Goal: Task Accomplishment & Management: Manage account settings

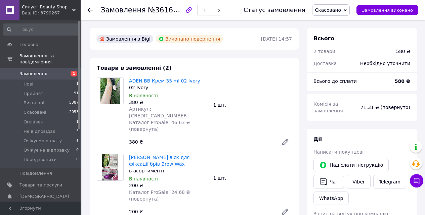
click at [146, 83] on link "ADEN BB Крем 35 ml 02 Ivory" at bounding box center [164, 80] width 71 height 5
click at [28, 71] on span "Замовлення" at bounding box center [33, 74] width 28 height 6
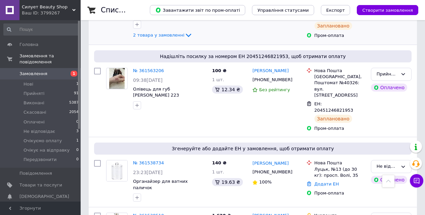
scroll to position [605, 0]
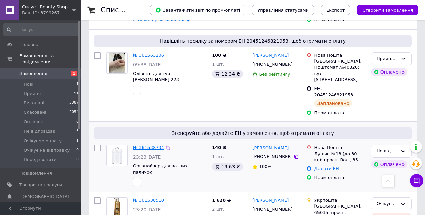
click at [144, 145] on link "№ 361538734" at bounding box center [148, 147] width 31 height 5
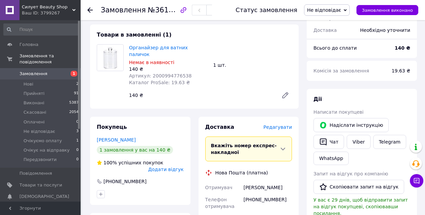
scroll to position [20, 0]
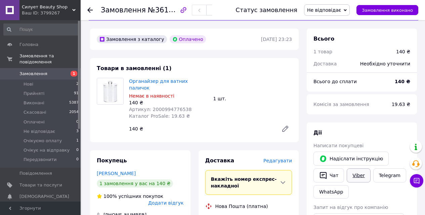
click at [359, 178] on link "Viber" at bounding box center [359, 176] width 24 height 14
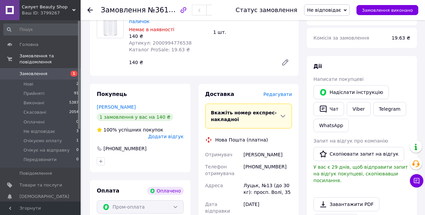
scroll to position [88, 0]
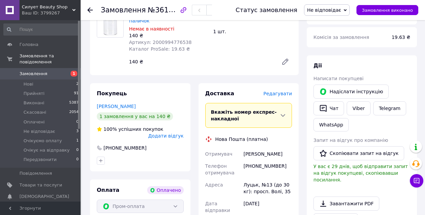
click at [28, 71] on span "Замовлення" at bounding box center [33, 74] width 28 height 6
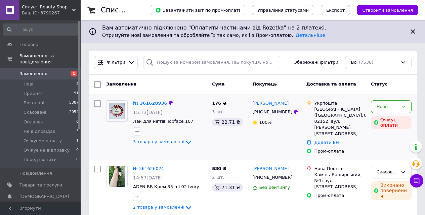
click at [141, 105] on link "№ 361628936" at bounding box center [150, 103] width 34 height 5
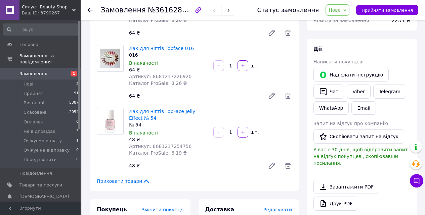
scroll to position [67, 0]
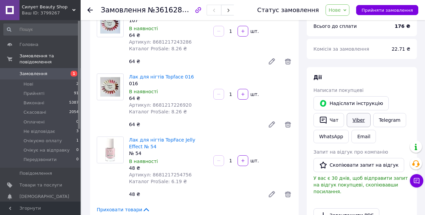
click at [355, 120] on link "Viber" at bounding box center [359, 120] width 24 height 14
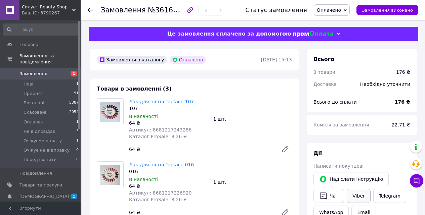
click at [357, 195] on link "Viber" at bounding box center [359, 196] width 24 height 14
drag, startPoint x: 133, startPoint y: 160, endPoint x: 185, endPoint y: 159, distance: 52.4
click at [185, 159] on div "Товари в замовленні (3) Лак для нігтів Topface 107 107 В наявності 64 ₴ Артикул…" at bounding box center [194, 193] width 209 height 229
copy link "ак для нігтів Topface 016"
click at [239, 108] on div "Лак для нігтів Topface 107 107 В наявності 64 ₴ Артикул: 8681217243286 Каталог …" at bounding box center [210, 127] width 168 height 60
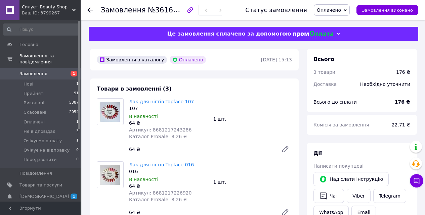
click at [173, 164] on link "Лак для нігтів Topface 016" at bounding box center [161, 164] width 65 height 5
click at [28, 71] on span "Замовлення" at bounding box center [33, 74] width 28 height 6
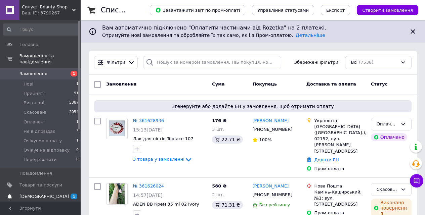
click at [26, 194] on span "[DEMOGRAPHIC_DATA]" at bounding box center [44, 197] width 50 height 6
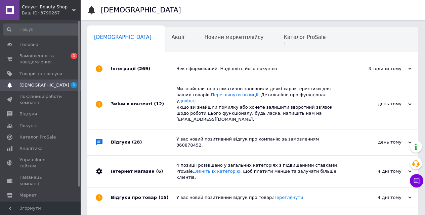
scroll to position [0, 2]
click at [282, 37] on span "Каталог ProSale" at bounding box center [303, 37] width 42 height 6
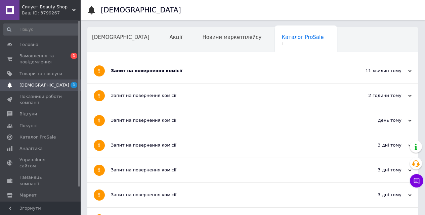
click at [225, 82] on div "Запит на повернення комісії" at bounding box center [227, 71] width 233 height 25
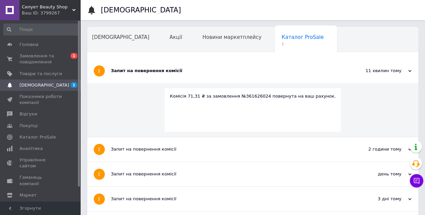
click at [225, 82] on div "Запит на повернення комісії" at bounding box center [227, 71] width 233 height 25
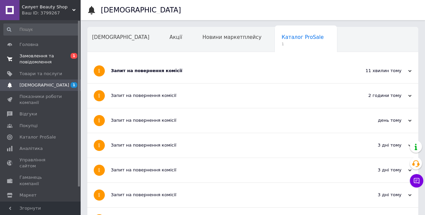
click at [25, 56] on span "Замовлення та повідомлення" at bounding box center [40, 59] width 43 height 12
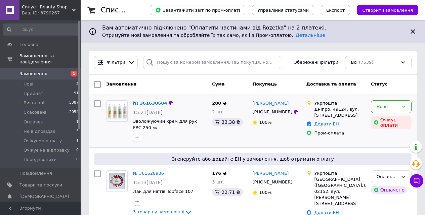
click at [145, 101] on link "№ 361630604" at bounding box center [150, 103] width 34 height 5
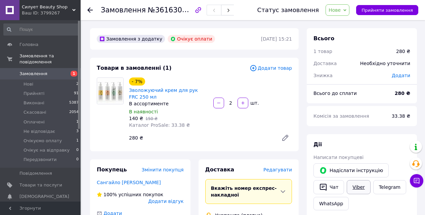
click at [363, 190] on link "Viber" at bounding box center [359, 187] width 24 height 14
click at [360, 187] on link "Viber" at bounding box center [359, 187] width 24 height 14
drag, startPoint x: 128, startPoint y: 88, endPoint x: 198, endPoint y: 89, distance: 70.6
click at [198, 89] on div "- 7% Зволожуючий крем для рук FRC 250 мл В ассортименте В наявності 140 ₴   150…" at bounding box center [168, 103] width 84 height 54
copy link "Зволожуючий крем для рук FRC"
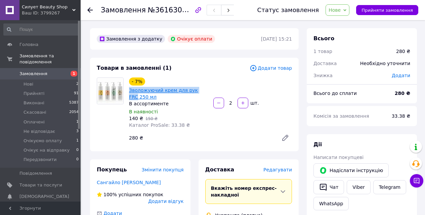
click at [151, 88] on link "Зволожуючий крем для рук FRC 250 мл" at bounding box center [163, 94] width 69 height 12
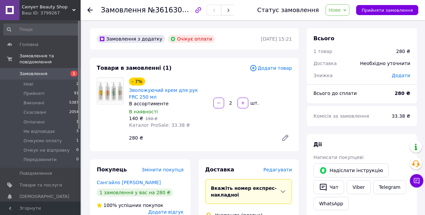
click at [28, 71] on span "Замовлення" at bounding box center [33, 74] width 28 height 6
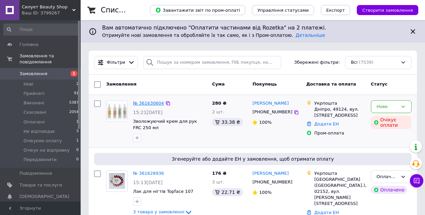
click at [145, 104] on link "№ 361630604" at bounding box center [148, 103] width 31 height 5
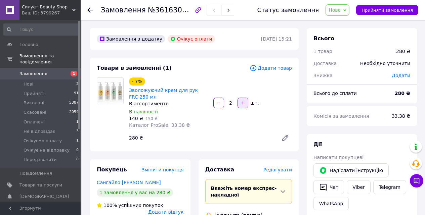
click at [242, 102] on icon "button" at bounding box center [243, 103] width 5 height 5
type input "3"
click at [358, 186] on link "Viber" at bounding box center [359, 187] width 24 height 14
click at [349, 12] on span "Нове" at bounding box center [338, 9] width 24 height 11
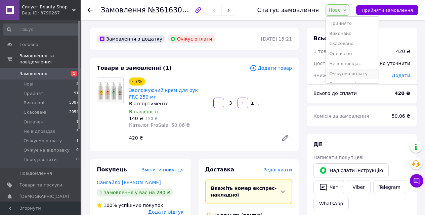
click at [356, 73] on li "Очікуємо оплату" at bounding box center [352, 74] width 53 height 10
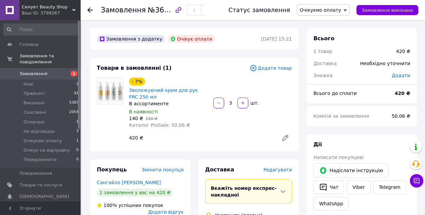
click at [32, 71] on span "Замовлення" at bounding box center [33, 74] width 28 height 6
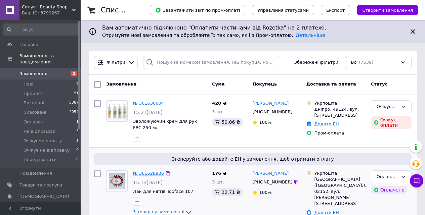
click at [142, 172] on link "№ 361628936" at bounding box center [148, 173] width 31 height 5
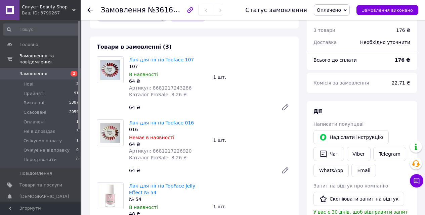
scroll to position [67, 0]
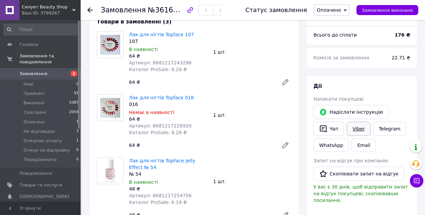
click at [357, 126] on link "Viber" at bounding box center [359, 129] width 24 height 14
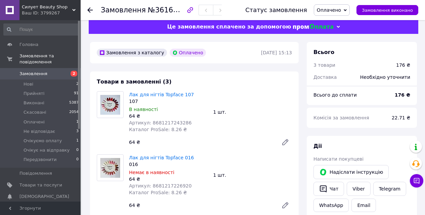
scroll to position [0, 0]
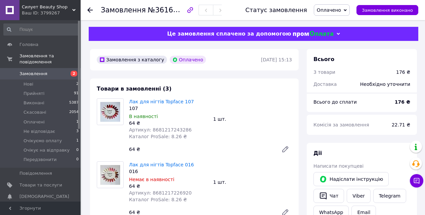
click at [28, 71] on span "Замовлення" at bounding box center [33, 74] width 28 height 6
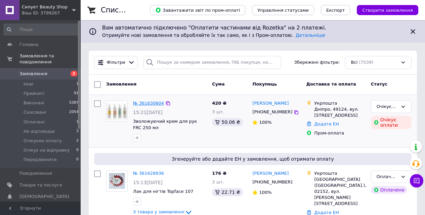
click at [141, 102] on link "№ 361630604" at bounding box center [148, 103] width 31 height 5
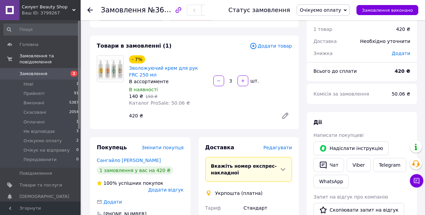
scroll to position [67, 0]
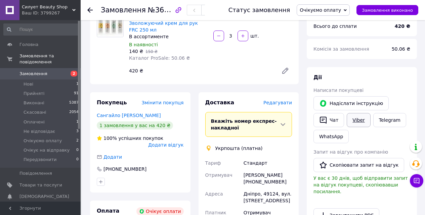
click at [352, 121] on link "Viber" at bounding box center [359, 120] width 24 height 14
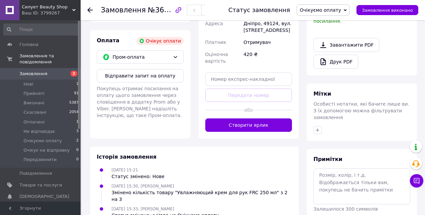
scroll to position [255, 0]
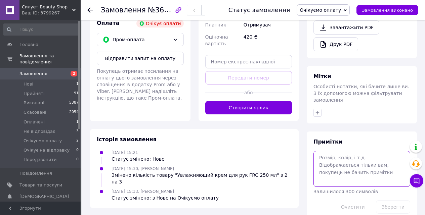
click at [323, 151] on textarea at bounding box center [361, 169] width 97 height 36
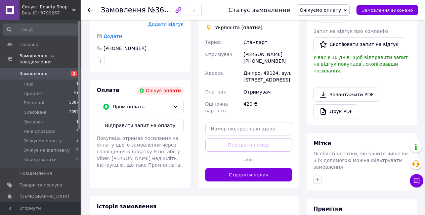
scroll to position [155, 0]
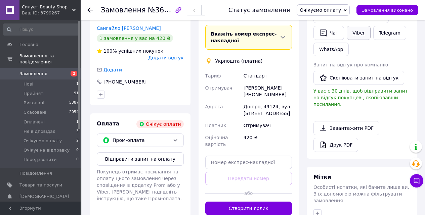
click at [364, 34] on link "Viber" at bounding box center [359, 33] width 24 height 14
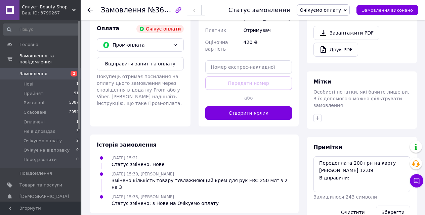
scroll to position [255, 0]
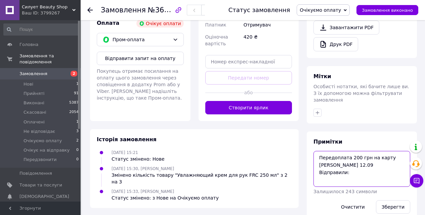
click at [356, 160] on textarea "Передоплата 200 грн на карту Семененко 12.09 Відправили:" at bounding box center [361, 169] width 97 height 36
paste textarea "Грін, цитрус та манго"
type textarea "Передоплата 200 грн на карту Семененко 12.09 Відправили: Грін, цитрус та манго"
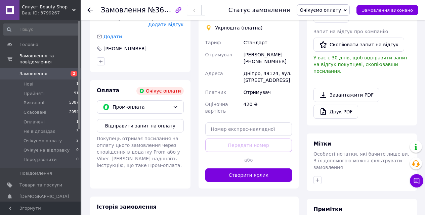
scroll to position [155, 0]
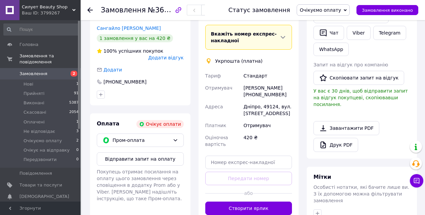
click at [326, 11] on span "Очікуємо оплату" at bounding box center [320, 9] width 41 height 5
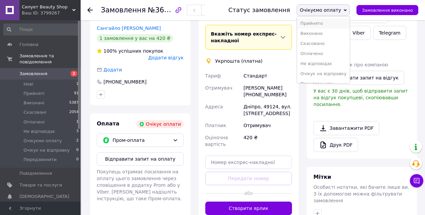
click at [326, 20] on li "Прийнято" at bounding box center [323, 23] width 53 height 10
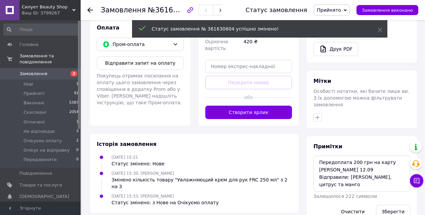
scroll to position [255, 0]
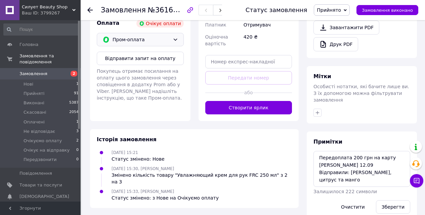
click at [146, 39] on span "Пром-оплата" at bounding box center [141, 39] width 57 height 7
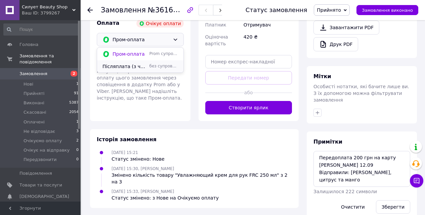
click at [128, 65] on span "Післяплата (з частковою передоплатою)" at bounding box center [124, 66] width 44 height 7
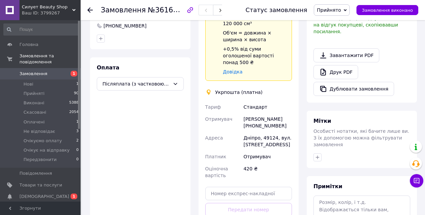
scroll to position [235, 0]
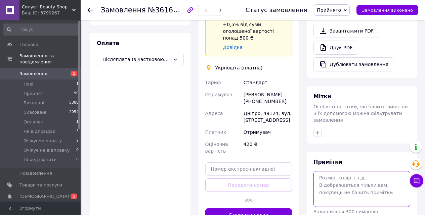
click at [338, 171] on textarea at bounding box center [361, 189] width 97 height 36
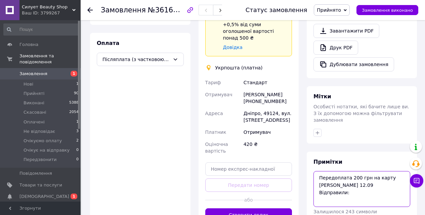
paste textarea "Грін, цитрус та манго"
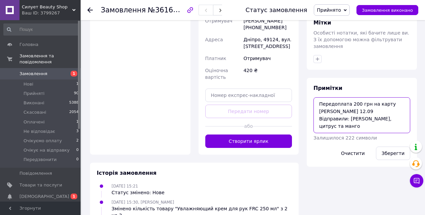
scroll to position [336, 0]
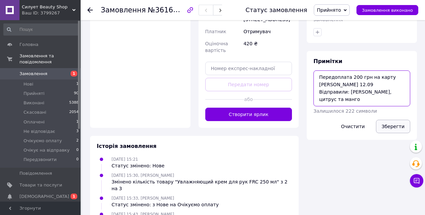
type textarea "Передоплата 200 грн на карту Семененко 12.09 Відправили: Грін, цитрус та манго"
click at [391, 120] on button "Зберегти" at bounding box center [393, 126] width 34 height 13
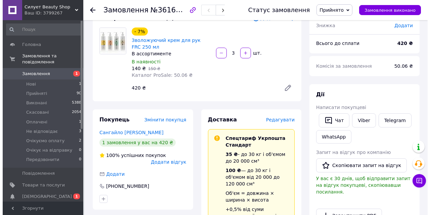
scroll to position [34, 0]
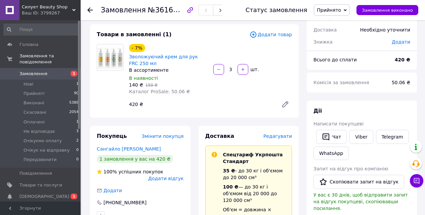
click at [286, 134] on span "Редагувати" at bounding box center [277, 136] width 29 height 5
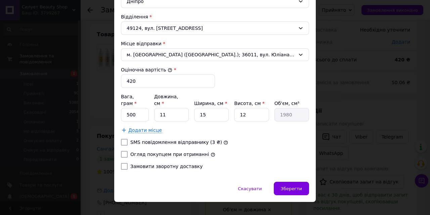
scroll to position [229, 0]
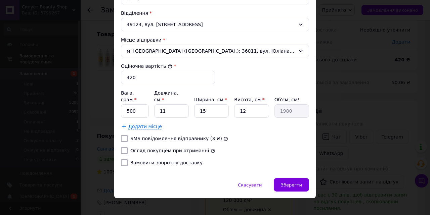
click at [123, 160] on input "Замовити зворотну доставку" at bounding box center [124, 163] width 7 height 7
checkbox input "true"
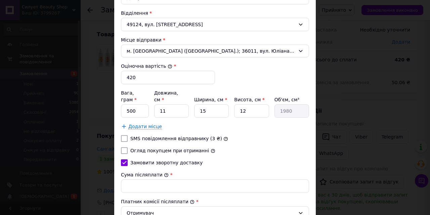
click at [125, 147] on input "Огляд покупцем при отриманні" at bounding box center [124, 150] width 7 height 7
checkbox input "true"
drag, startPoint x: 171, startPoint y: 104, endPoint x: 155, endPoint y: 108, distance: 16.5
click at [155, 108] on input "11" at bounding box center [171, 110] width 35 height 13
type input "2"
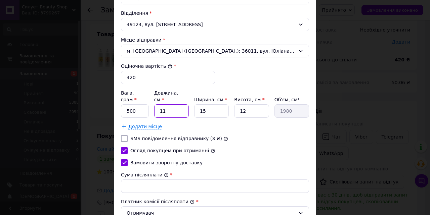
type input "360"
type input "22"
type input "3960"
type input "22"
drag, startPoint x: 206, startPoint y: 104, endPoint x: 196, endPoint y: 106, distance: 10.7
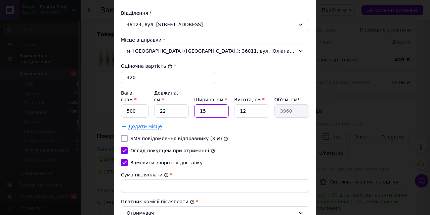
click at [196, 106] on input "15" at bounding box center [211, 110] width 35 height 13
type input "1"
type input "264"
type input "19"
type input "5016"
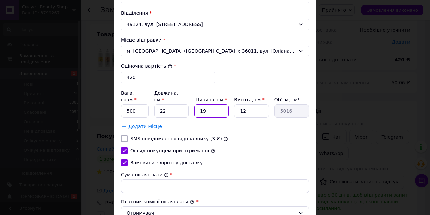
type input "19"
drag, startPoint x: 245, startPoint y: 105, endPoint x: 231, endPoint y: 106, distance: 14.5
click at [231, 106] on div "Вага, грам * 500 Довжина, см * 22 Ширина, см * 19 Висота, см * 12 Об'єм, см³ 50…" at bounding box center [215, 104] width 188 height 28
type input "7"
type input "2926"
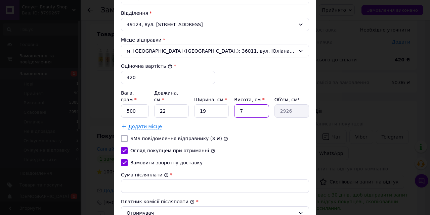
type input "7"
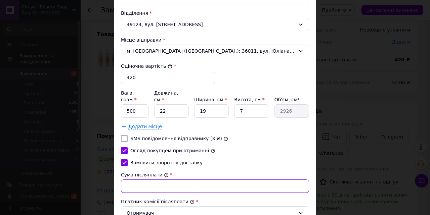
click at [147, 180] on input "Сума післяплати" at bounding box center [215, 186] width 188 height 13
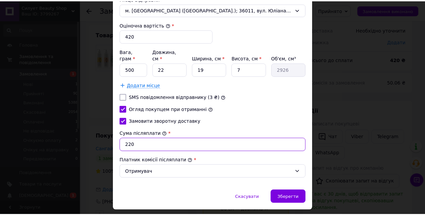
scroll to position [283, 0]
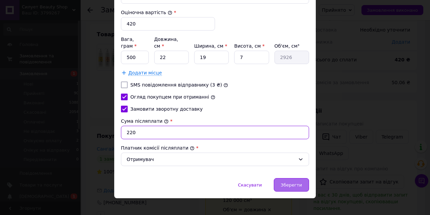
type input "220"
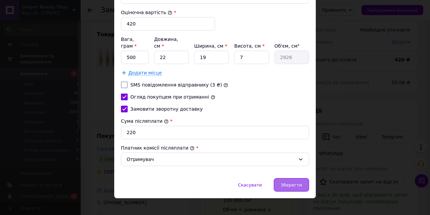
click at [289, 183] on span "Зберегти" at bounding box center [291, 185] width 21 height 5
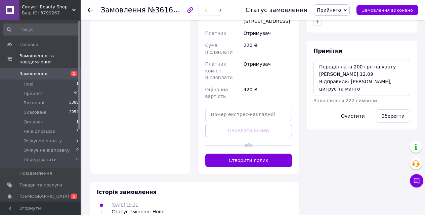
scroll to position [336, 0]
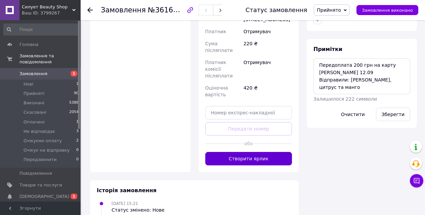
click at [252, 152] on button "Створити ярлик" at bounding box center [248, 158] width 87 height 13
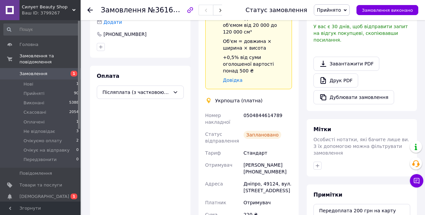
scroll to position [202, 0]
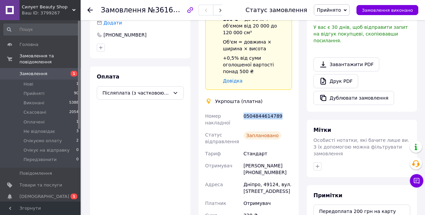
drag, startPoint x: 243, startPoint y: 103, endPoint x: 278, endPoint y: 105, distance: 35.0
click at [278, 110] on div "0504844614789" at bounding box center [267, 119] width 51 height 19
copy div "0504844614789"
click at [278, 148] on div "Стандарт" at bounding box center [267, 154] width 51 height 12
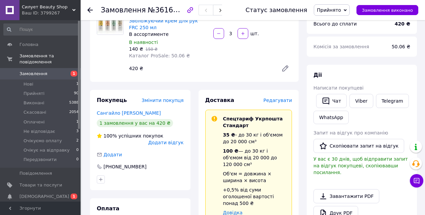
scroll to position [67, 0]
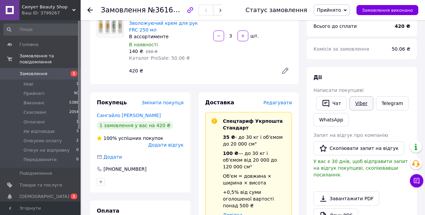
click at [358, 105] on link "Viber" at bounding box center [361, 103] width 24 height 14
click at [360, 105] on link "Viber" at bounding box center [361, 103] width 24 height 14
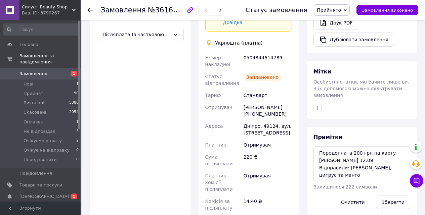
scroll to position [269, 0]
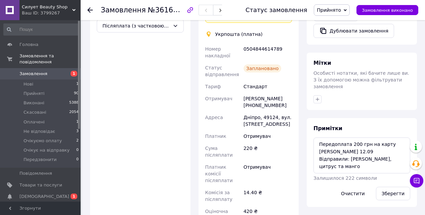
click at [28, 71] on span "Замовлення" at bounding box center [33, 74] width 28 height 6
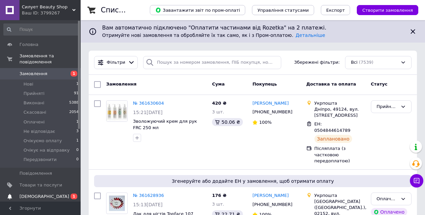
click at [31, 194] on span "[DEMOGRAPHIC_DATA]" at bounding box center [44, 197] width 50 height 6
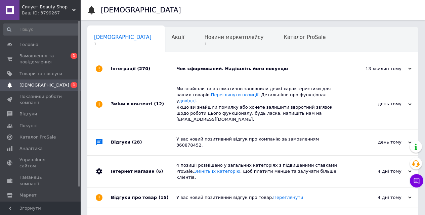
scroll to position [0, 2]
click at [240, 61] on div "Чек сформований. Надішліть його покупцю" at bounding box center [260, 69] width 168 height 20
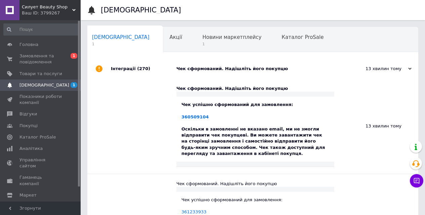
click at [240, 61] on div "Чек сформований. Надішліть його покупцю" at bounding box center [260, 69] width 168 height 20
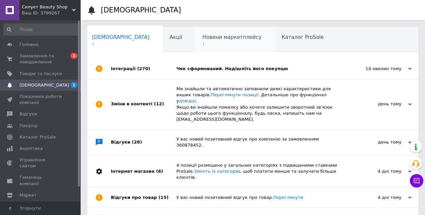
click at [202, 43] on span "1" at bounding box center [231, 44] width 59 height 5
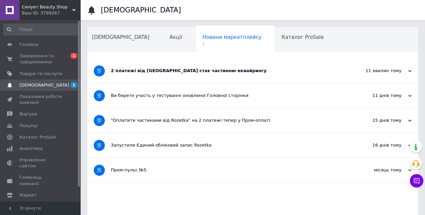
click at [180, 72] on div "2 платежі від Rozetka стає частиною еквайрингу" at bounding box center [227, 71] width 233 height 6
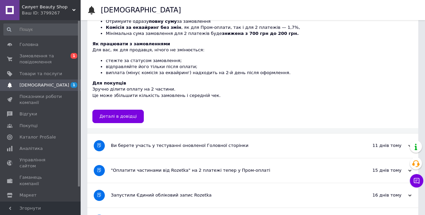
scroll to position [153, 0]
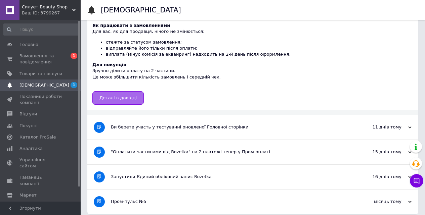
click at [144, 91] on link "Деталі в довідці" at bounding box center [117, 97] width 51 height 13
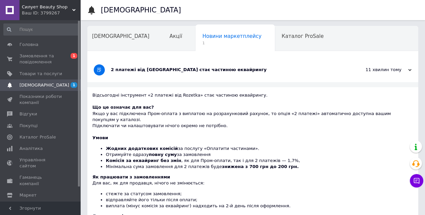
scroll to position [0, 0]
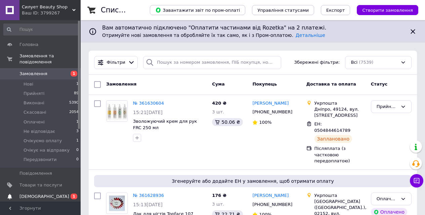
click at [31, 194] on span "[DEMOGRAPHIC_DATA]" at bounding box center [44, 197] width 50 height 6
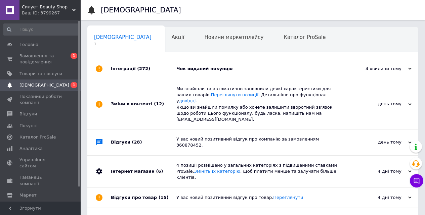
scroll to position [0, 2]
click at [188, 72] on div "Чек виданий покупцю" at bounding box center [260, 69] width 168 height 20
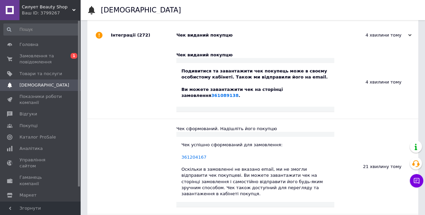
scroll to position [0, 0]
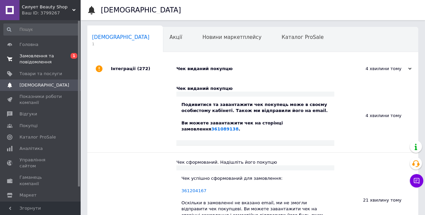
click at [31, 55] on span "Замовлення та повідомлення" at bounding box center [40, 59] width 43 height 12
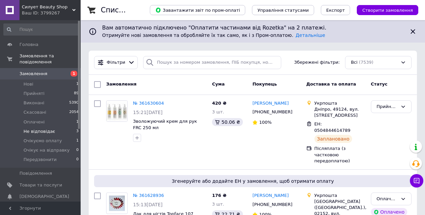
click at [35, 129] on span "Не відповідає" at bounding box center [40, 132] width 32 height 6
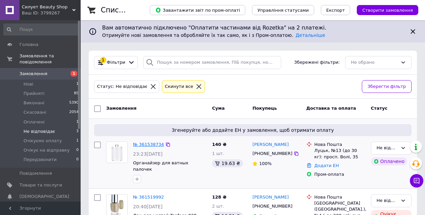
click at [148, 145] on link "№ 361538734" at bounding box center [148, 144] width 31 height 5
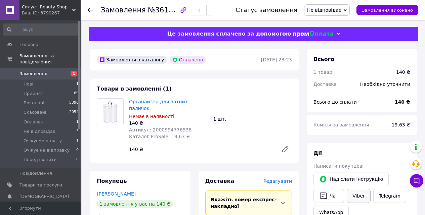
click at [363, 197] on link "Viber" at bounding box center [359, 196] width 24 height 14
click at [341, 12] on span "Не відповідає" at bounding box center [324, 9] width 34 height 5
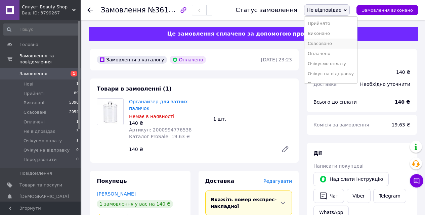
click at [333, 42] on li "Скасовано" at bounding box center [330, 44] width 53 height 10
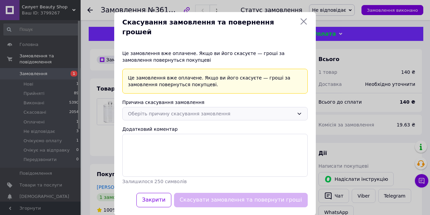
click at [193, 107] on div "Оберіть причину скасування замовлення" at bounding box center [214, 113] width 185 height 13
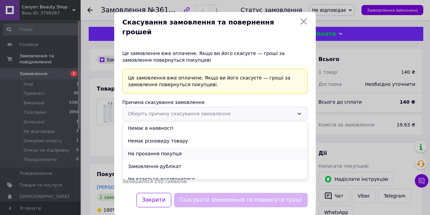
click at [153, 147] on li "На прохання покупця" at bounding box center [215, 153] width 185 height 13
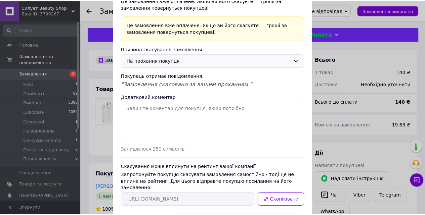
scroll to position [71, 0]
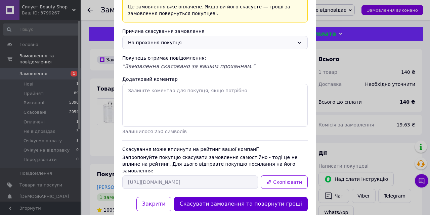
click at [238, 197] on button "Скасувати замовлення та повернути гроші" at bounding box center [241, 204] width 134 height 14
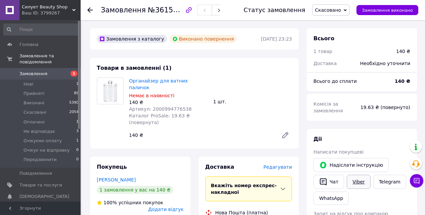
click at [356, 180] on link "Viber" at bounding box center [359, 182] width 24 height 14
click at [245, 106] on div "Органайзер для ватних паличок Немає в наявності 140 ₴ Артикул: 2000994776538 Ка…" at bounding box center [210, 109] width 168 height 67
click at [29, 71] on span "Замовлення" at bounding box center [33, 74] width 28 height 6
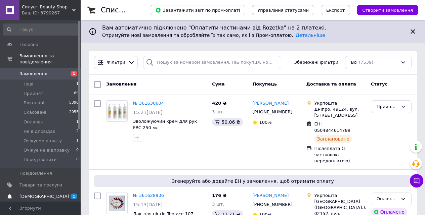
click at [25, 194] on span "[DEMOGRAPHIC_DATA]" at bounding box center [44, 197] width 50 height 6
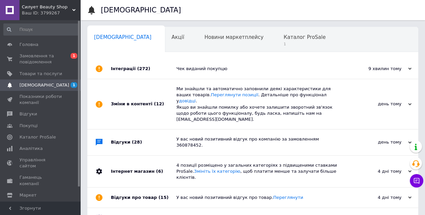
scroll to position [0, 2]
click at [282, 35] on span "Каталог ProSale" at bounding box center [303, 37] width 42 height 6
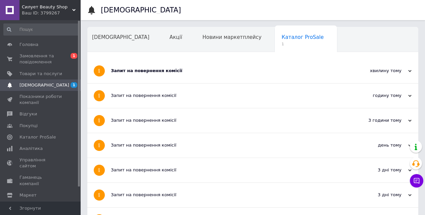
click at [235, 79] on div "Запит на повернення комісії" at bounding box center [227, 71] width 233 height 25
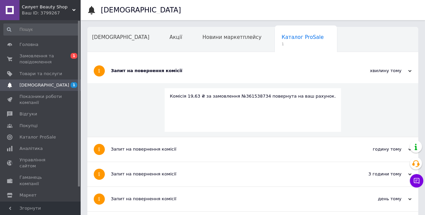
click at [235, 79] on div "Запит на повернення комісії" at bounding box center [227, 71] width 233 height 25
